Goal: Task Accomplishment & Management: Manage account settings

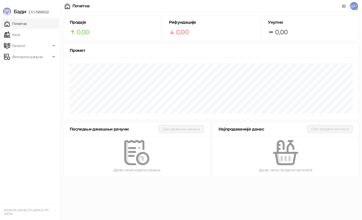
click at [355, 6] on span "DP" at bounding box center [354, 6] width 8 height 8
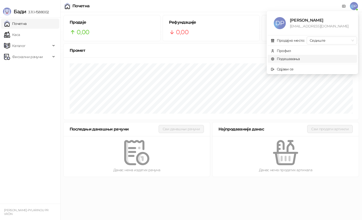
click at [289, 57] on link "Подешавања" at bounding box center [285, 59] width 29 height 5
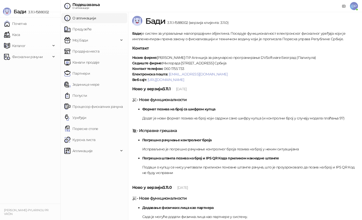
click at [353, 6] on span "DP" at bounding box center [354, 6] width 8 height 8
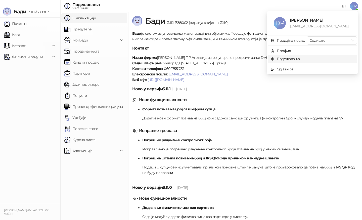
click at [292, 59] on link "Подешавања" at bounding box center [285, 59] width 29 height 5
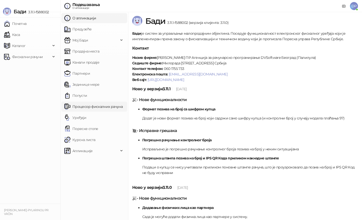
click at [102, 107] on link "Процесор фискалних рачуна" at bounding box center [93, 107] width 58 height 10
